Goal: Information Seeking & Learning: Check status

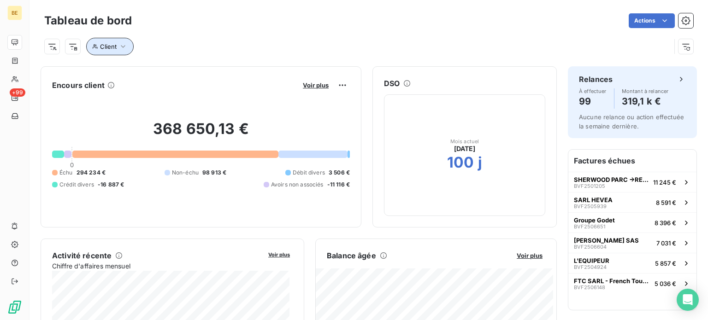
click at [125, 49] on icon "button" at bounding box center [122, 46] width 9 height 9
click at [246, 75] on input at bounding box center [287, 70] width 114 height 19
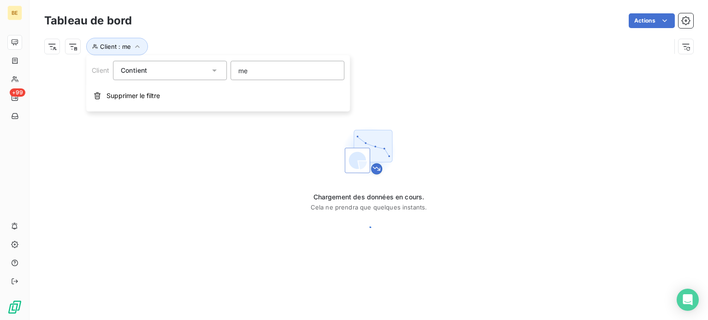
type input "met"
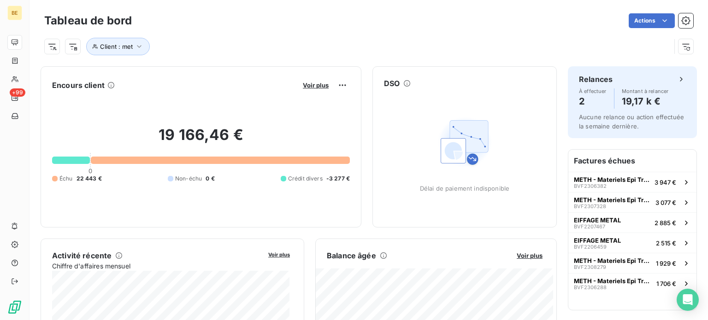
click at [352, 35] on div "Client : met" at bounding box center [368, 42] width 649 height 25
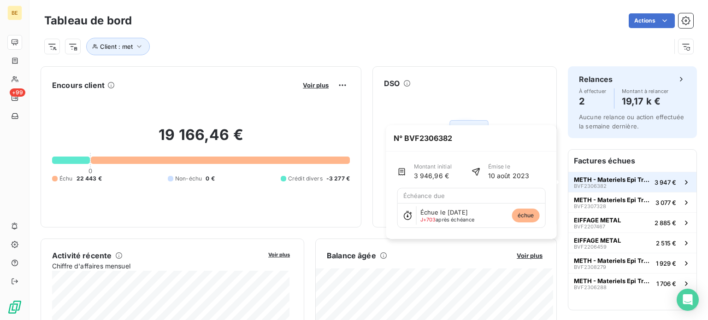
click at [588, 182] on span "METH - Materiels Epi Travaux Hauteur" at bounding box center [612, 179] width 77 height 7
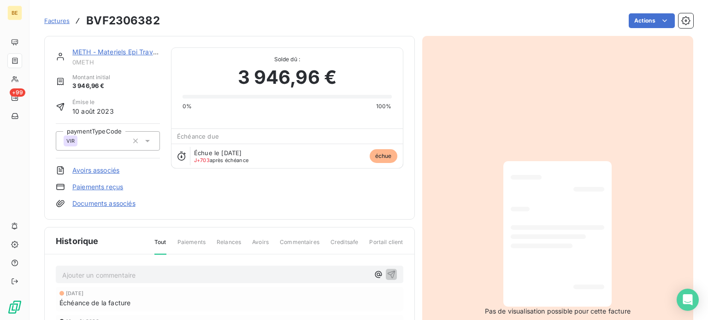
click at [81, 50] on link "METH - Materiels Epi Travaux Hauteur" at bounding box center [131, 52] width 118 height 8
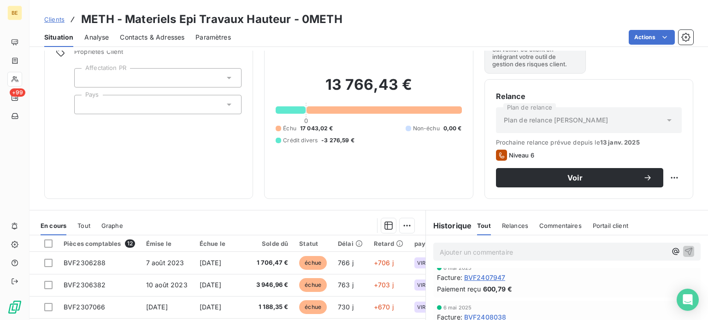
scroll to position [184, 0]
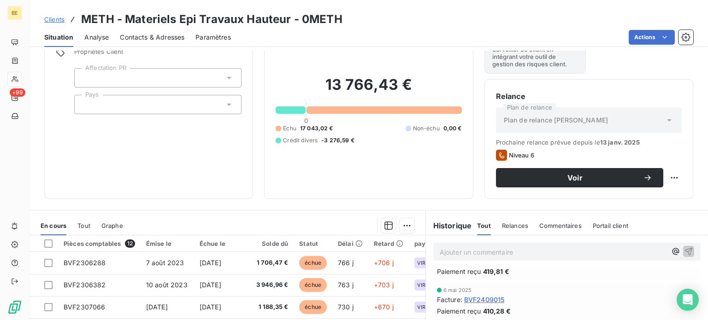
click at [508, 227] on span "Relances" at bounding box center [515, 225] width 26 height 7
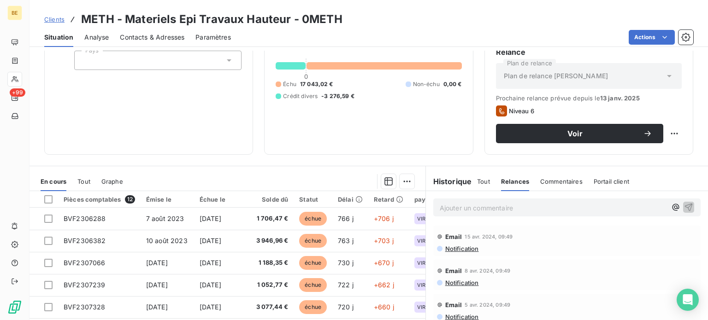
scroll to position [74, 0]
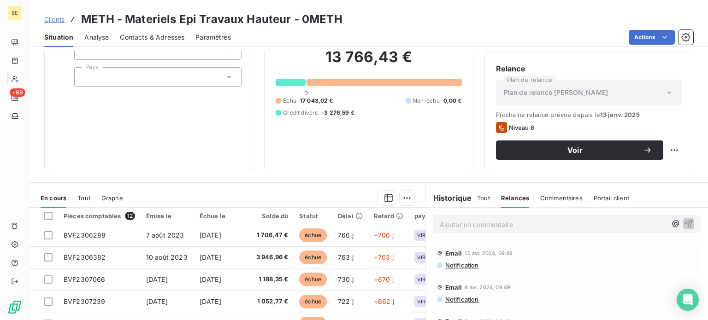
click at [482, 197] on span "Tout" at bounding box center [483, 197] width 13 height 7
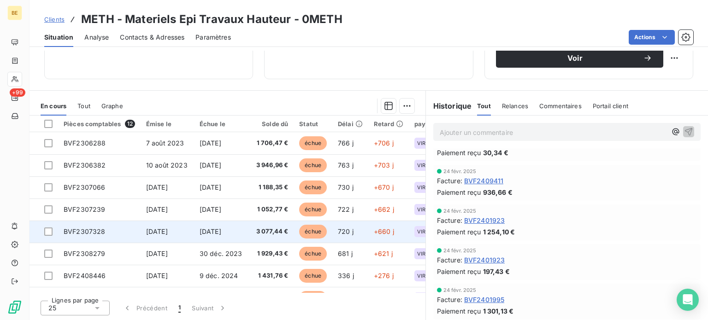
scroll to position [0, 0]
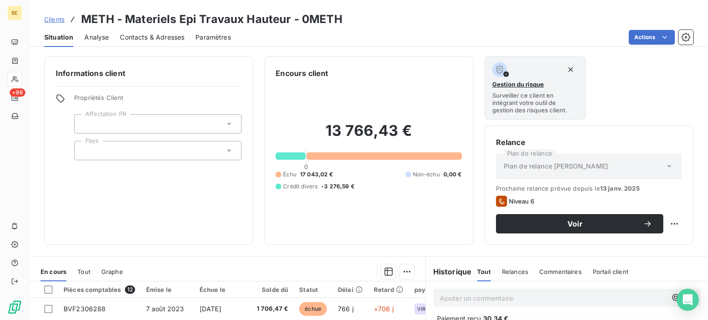
click at [53, 22] on span "Clients" at bounding box center [54, 19] width 20 height 7
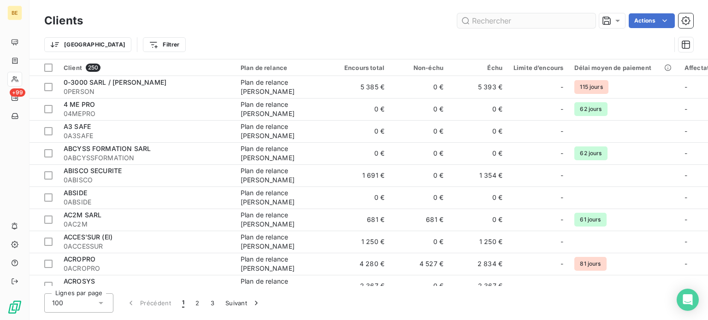
click at [479, 24] on input "text" at bounding box center [526, 20] width 138 height 15
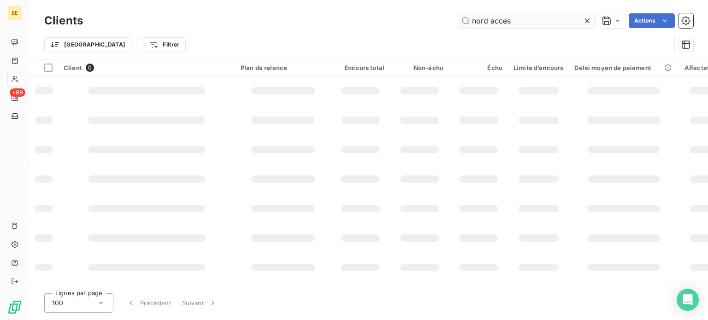
type input "nord access"
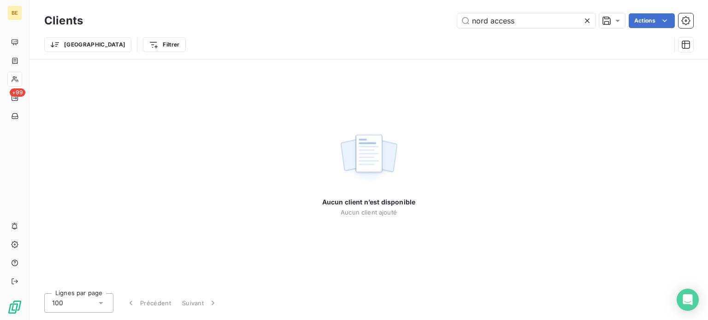
drag, startPoint x: 532, startPoint y: 23, endPoint x: 436, endPoint y: 23, distance: 95.9
click at [436, 23] on div "nord access Actions" at bounding box center [393, 20] width 599 height 15
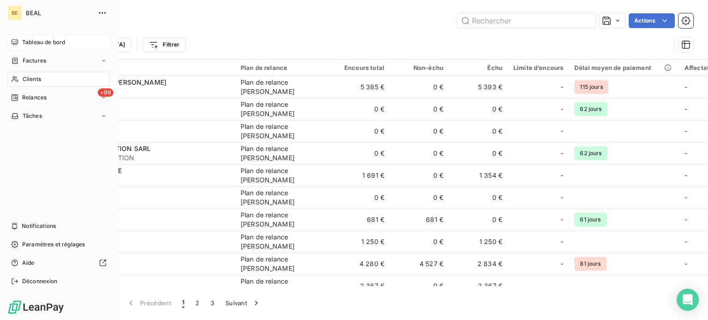
click at [29, 42] on span "Tableau de bord" at bounding box center [43, 42] width 43 height 8
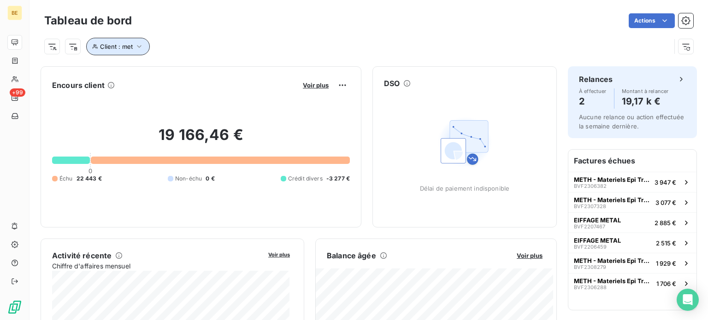
click at [142, 46] on icon "button" at bounding box center [139, 46] width 9 height 9
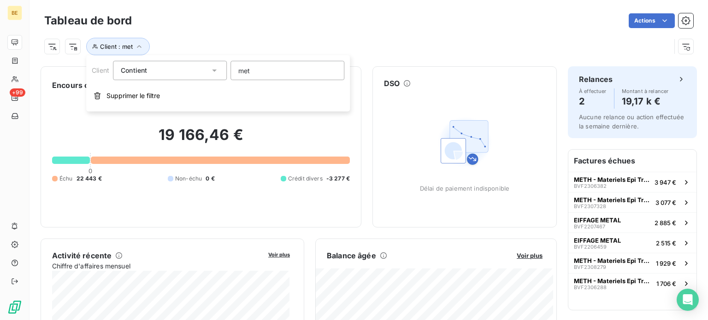
drag, startPoint x: 254, startPoint y: 70, endPoint x: 203, endPoint y: 70, distance: 51.2
click at [203, 70] on div "Client Contient like met" at bounding box center [218, 70] width 253 height 19
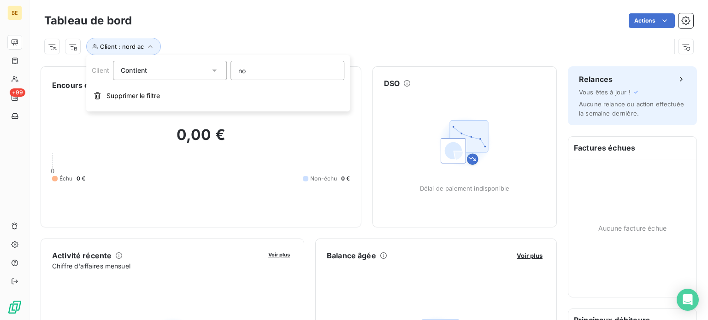
type input "n"
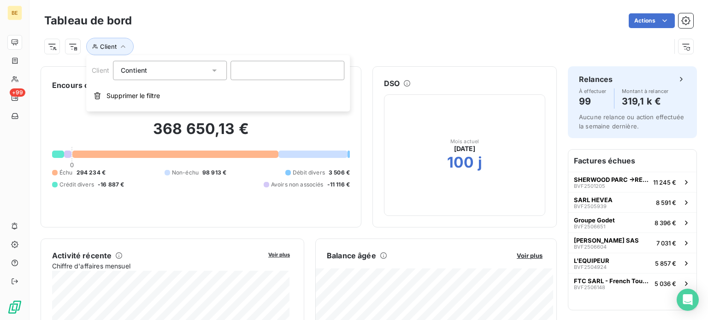
click at [225, 21] on div "Actions" at bounding box center [418, 20] width 550 height 15
click at [208, 153] on div at bounding box center [175, 154] width 206 height 7
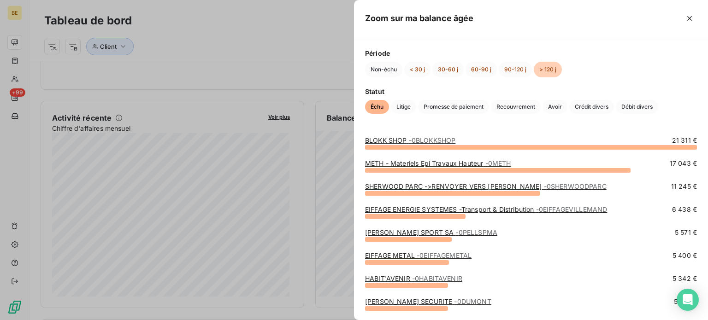
click at [321, 24] on div at bounding box center [354, 160] width 708 height 320
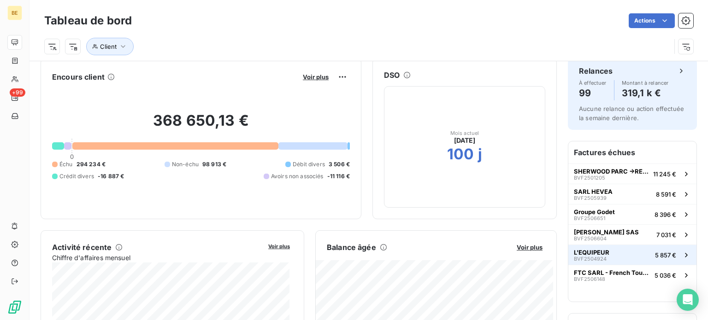
scroll to position [46, 0]
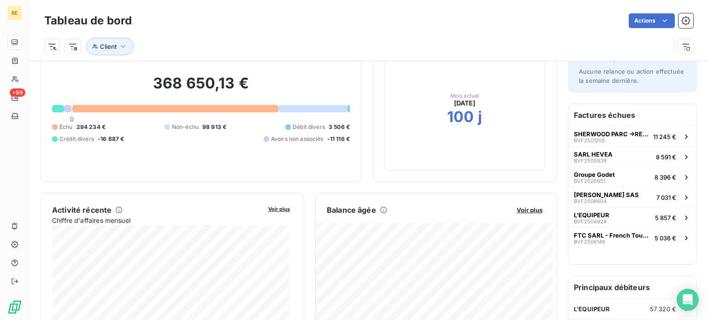
click at [153, 107] on div at bounding box center [175, 108] width 206 height 7
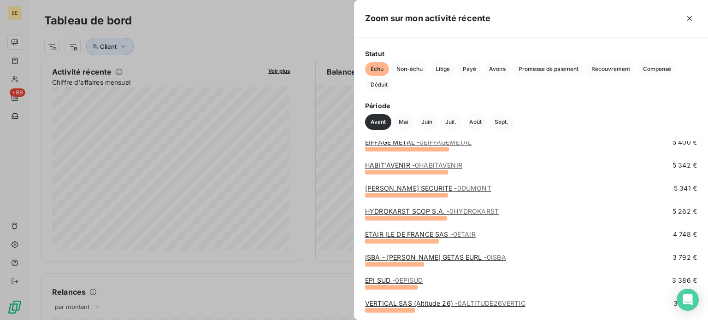
scroll to position [138, 0]
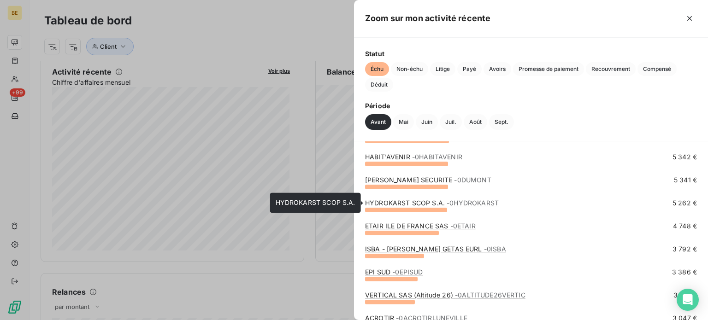
click at [398, 201] on link "HYDROKARST SCOP S.A. - 0HYDROKARST" at bounding box center [432, 203] width 134 height 8
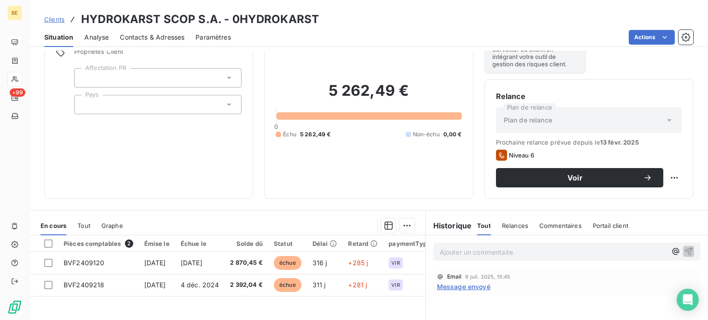
scroll to position [46, 0]
click at [665, 121] on icon at bounding box center [669, 120] width 9 height 9
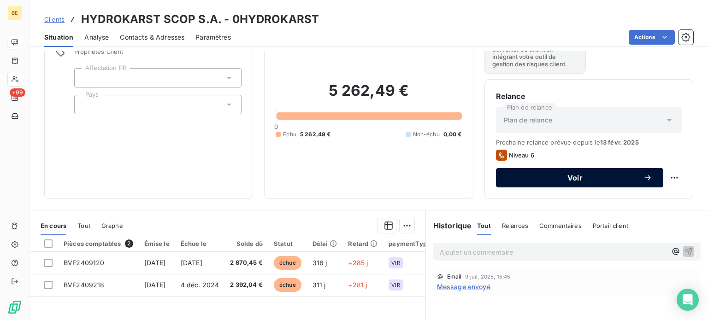
click at [603, 183] on button "Voir" at bounding box center [579, 177] width 167 height 19
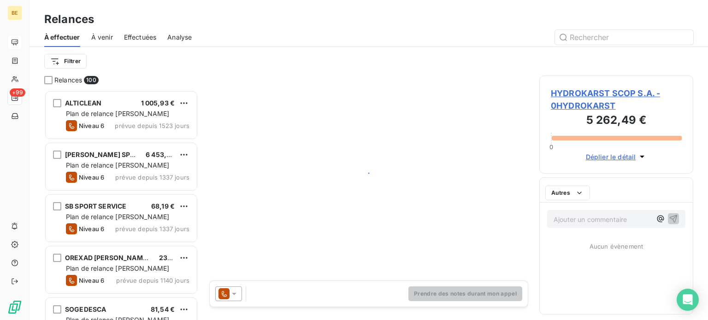
scroll to position [223, 147]
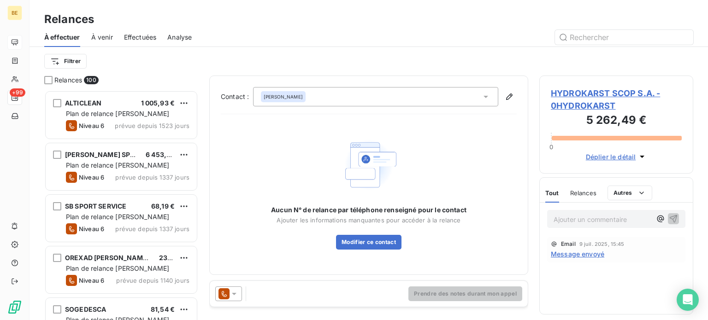
click at [598, 92] on span "HYDROKARST SCOP S.A. - 0HYDROKARST" at bounding box center [616, 99] width 131 height 25
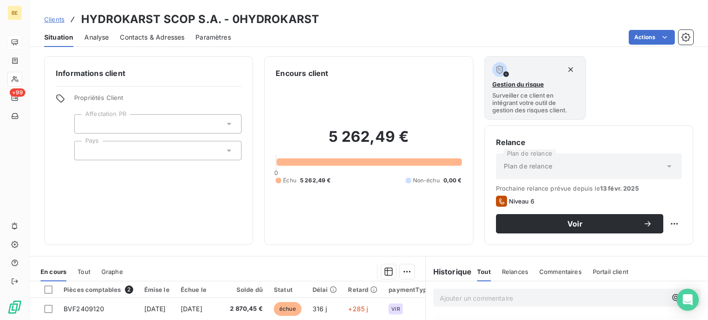
click at [54, 20] on span "Clients" at bounding box center [54, 19] width 20 height 7
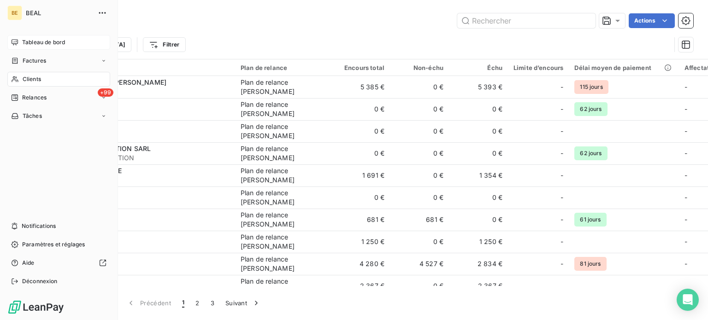
click at [24, 46] on span "Tableau de bord" at bounding box center [43, 42] width 43 height 8
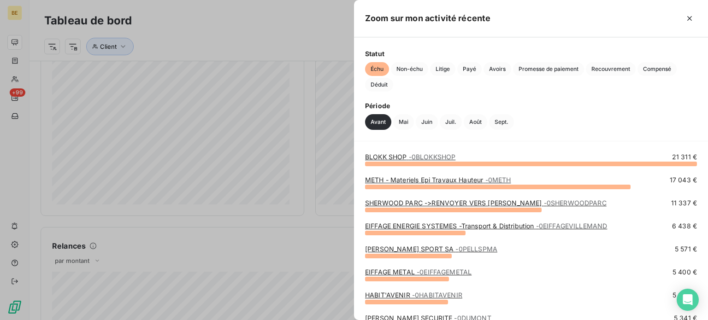
click at [193, 111] on div at bounding box center [354, 160] width 708 height 320
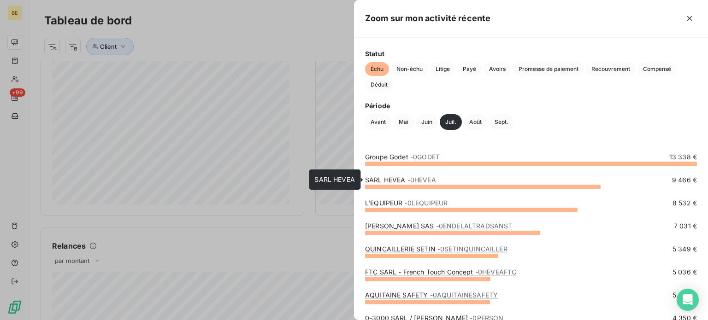
click at [402, 181] on link "SARL HEVEA - 0HEVEA" at bounding box center [400, 180] width 71 height 8
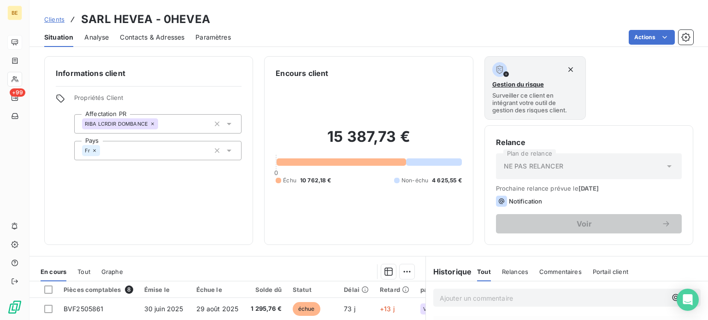
click at [44, 22] on div "Clients SARL HEVEA - 0HEVEA" at bounding box center [368, 19] width 678 height 17
click at [50, 20] on span "Clients" at bounding box center [54, 19] width 20 height 7
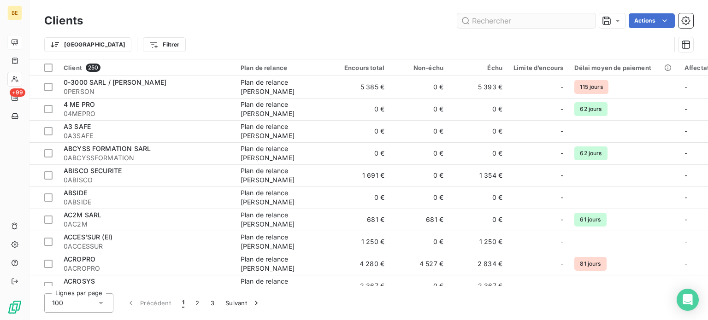
click at [482, 18] on input "text" at bounding box center [526, 20] width 138 height 15
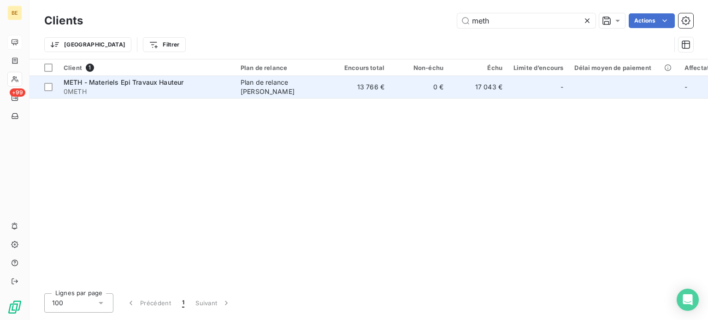
type input "meth"
click at [107, 84] on span "METH - Materiels Epi Travaux Hauteur" at bounding box center [124, 82] width 120 height 8
click at [369, 89] on td "13 766 €" at bounding box center [360, 87] width 59 height 22
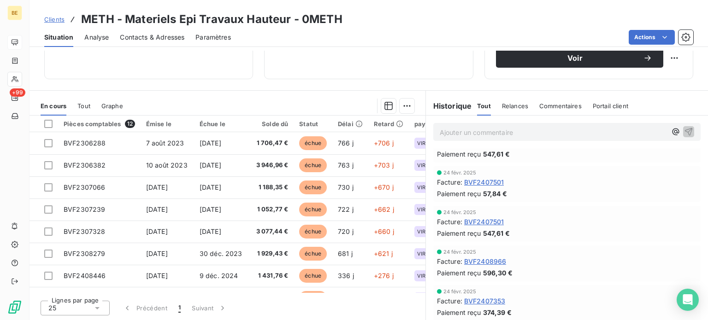
scroll to position [737, 0]
click at [485, 182] on span "BVF2407501" at bounding box center [484, 182] width 40 height 10
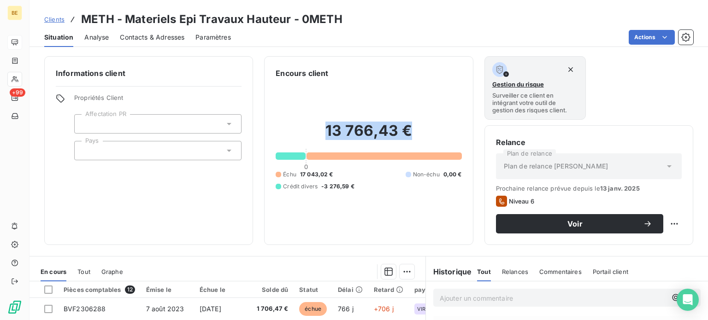
drag, startPoint x: 407, startPoint y: 126, endPoint x: 325, endPoint y: 130, distance: 82.6
click at [325, 130] on h2 "13 766,43 €" at bounding box center [369, 136] width 186 height 28
click at [329, 100] on div "13 766,43 € 0 Échu 17 043,02 € Non-échu 0,00 € Crédit divers -3 276,59 €" at bounding box center [369, 156] width 186 height 155
